Goal: Task Accomplishment & Management: Manage account settings

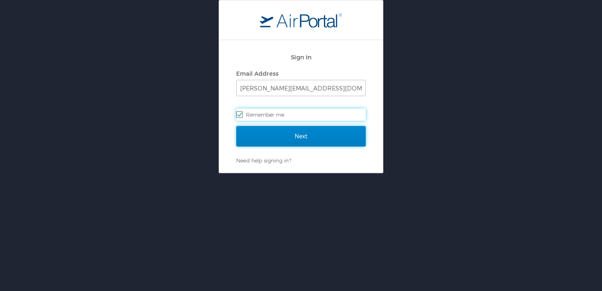
click at [286, 138] on input "Next" at bounding box center [300, 136] width 129 height 20
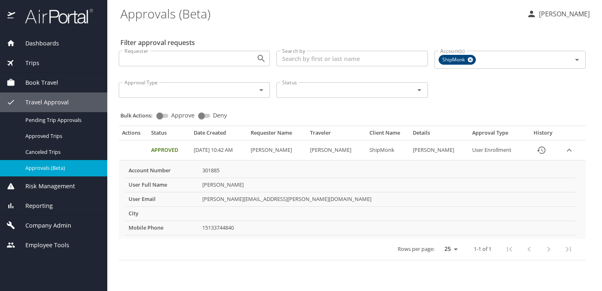
click at [47, 225] on span "Company Admin" at bounding box center [43, 225] width 56 height 9
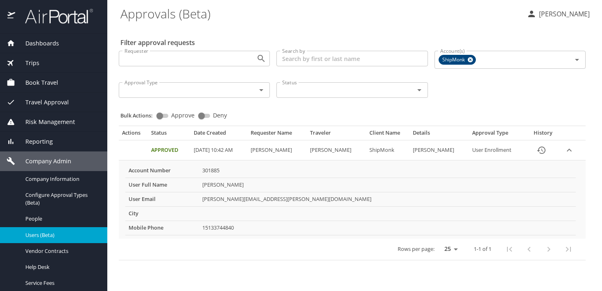
click at [43, 239] on span "Users (Beta)" at bounding box center [61, 236] width 72 height 8
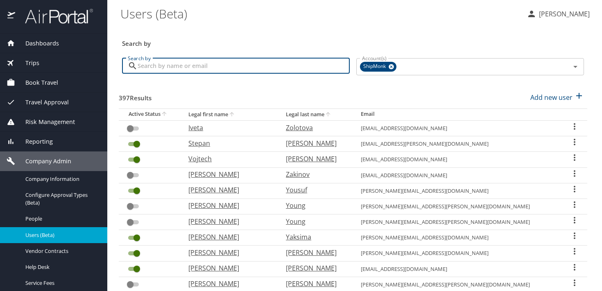
click at [202, 62] on input "Search by" at bounding box center [244, 66] width 212 height 16
type input "[PERSON_NAME]"
checkbox input "true"
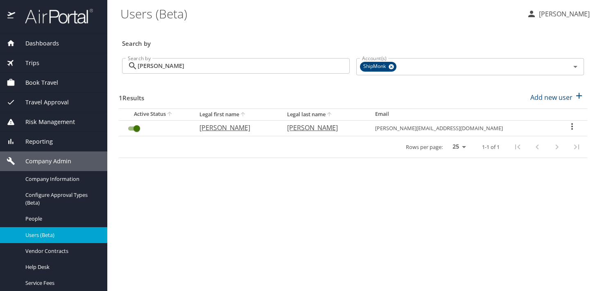
click at [340, 123] on p "[PERSON_NAME]" at bounding box center [323, 128] width 72 height 10
select select "US"
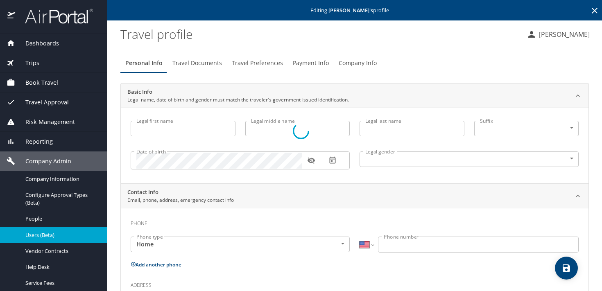
type input "[PERSON_NAME]"
type input "[DEMOGRAPHIC_DATA]"
type input "[PERSON_NAME]"
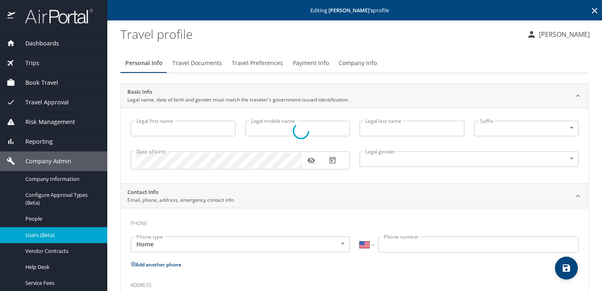
type input "[PERSON_NAME]"
select select "EG"
type input "03 2319606"
select select "US"
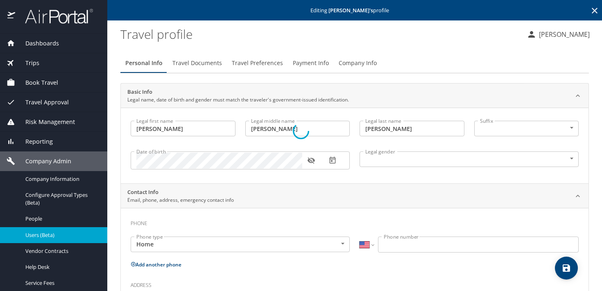
select select "US"
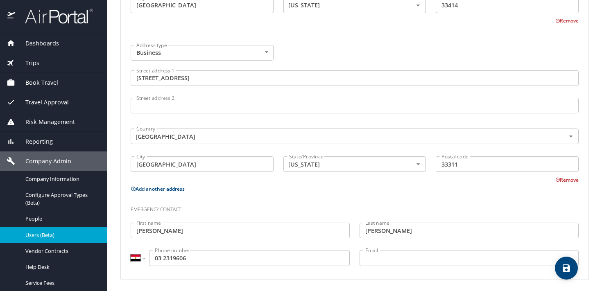
scroll to position [500, 0]
click at [145, 257] on select "International [GEOGRAPHIC_DATA] [GEOGRAPHIC_DATA] [GEOGRAPHIC_DATA] [GEOGRAPHIC…" at bounding box center [138, 257] width 14 height 16
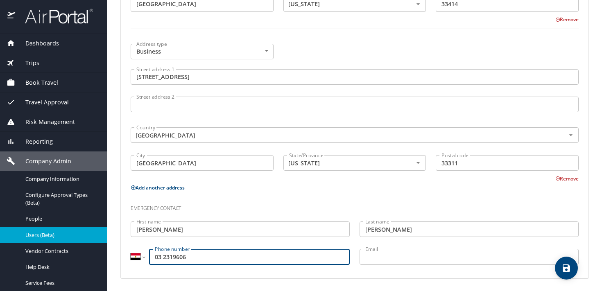
click at [156, 257] on input "03 2319606" at bounding box center [249, 257] width 201 height 16
type input "20 3 2319606"
click at [144, 257] on select "International [GEOGRAPHIC_DATA] [GEOGRAPHIC_DATA] [GEOGRAPHIC_DATA] [GEOGRAPHIC…" at bounding box center [138, 257] width 14 height 16
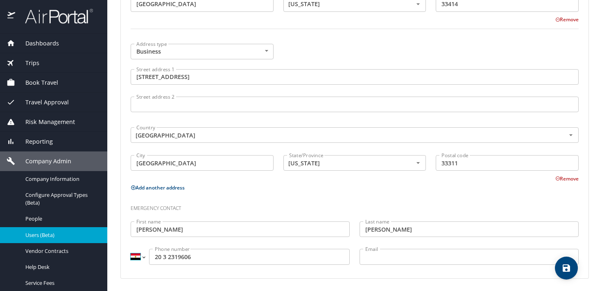
select select "US"
click at [131, 249] on select "International [GEOGRAPHIC_DATA] [GEOGRAPHIC_DATA] [GEOGRAPHIC_DATA] [GEOGRAPHIC…" at bounding box center [138, 257] width 14 height 16
type input "[PHONE_NUMBER]"
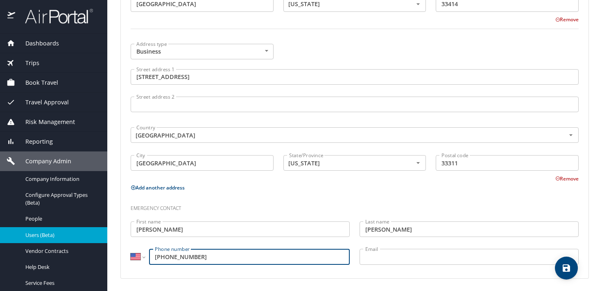
click at [568, 275] on button "save" at bounding box center [566, 268] width 23 height 23
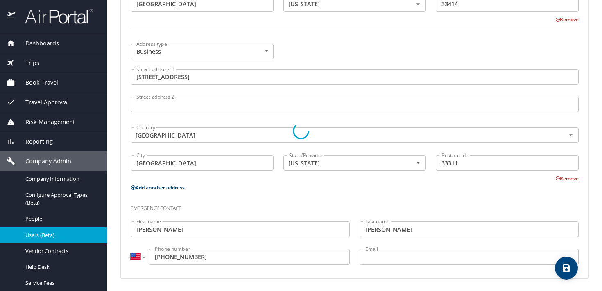
select select "US"
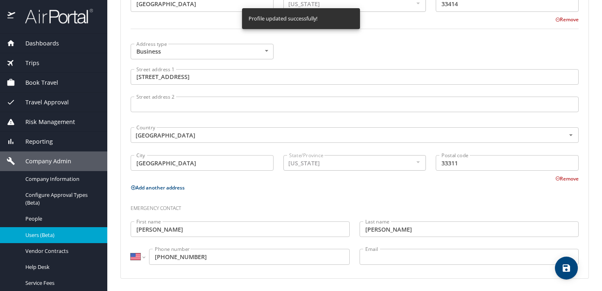
select select "US"
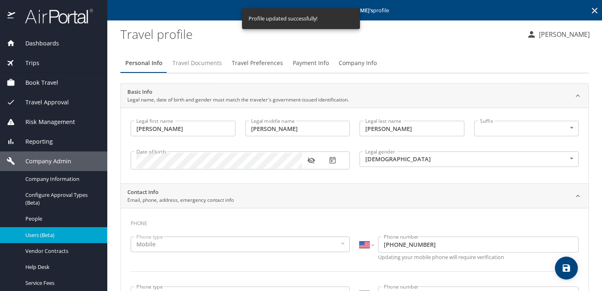
click at [191, 60] on span "Travel Documents" at bounding box center [198, 63] width 50 height 10
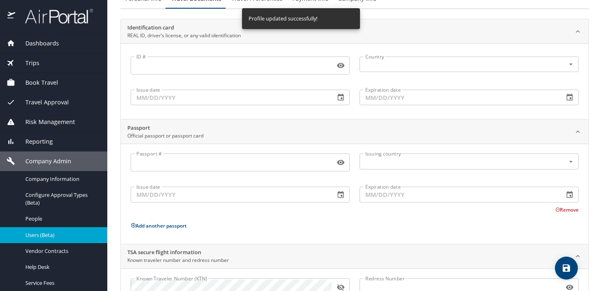
scroll to position [103, 0]
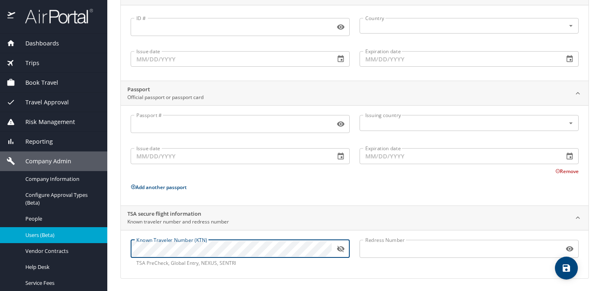
click at [340, 250] on icon "button" at bounding box center [340, 249] width 7 height 7
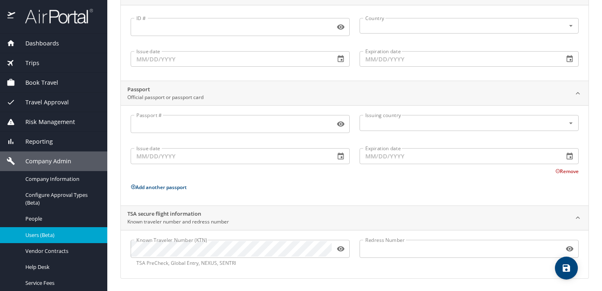
scroll to position [0, 0]
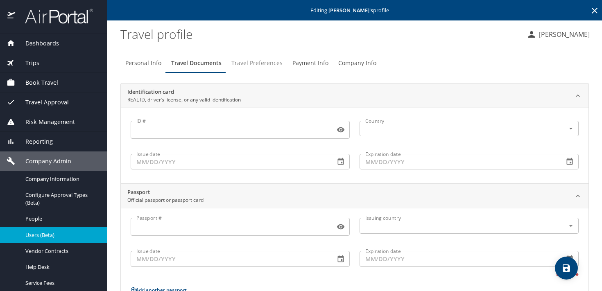
click at [263, 61] on span "Travel Preferences" at bounding box center [257, 63] width 51 height 10
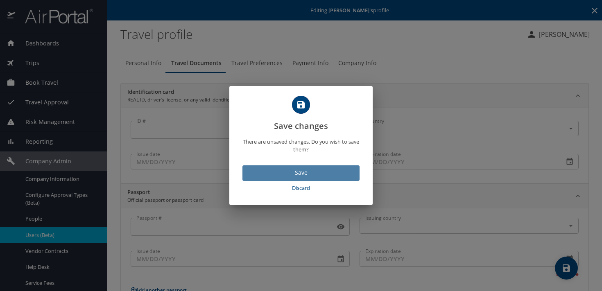
click at [296, 177] on span "Save" at bounding box center [301, 173] width 104 height 10
